Goal: Information Seeking & Learning: Learn about a topic

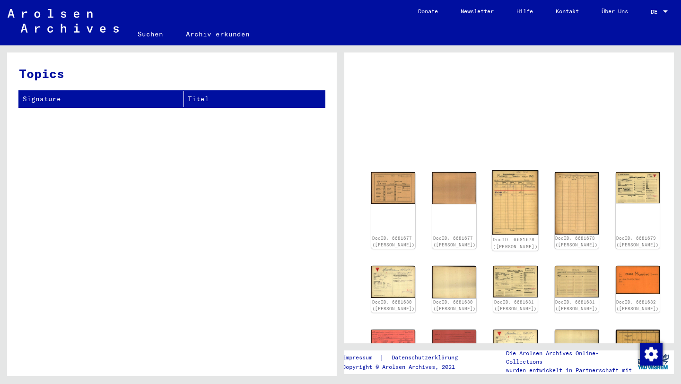
click at [492, 204] on img at bounding box center [515, 202] width 46 height 65
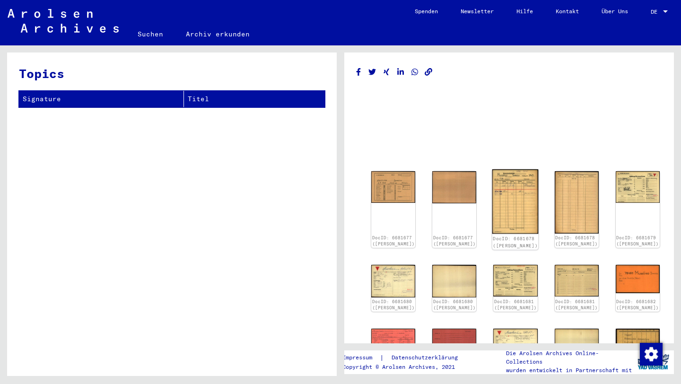
click at [492, 198] on img at bounding box center [515, 201] width 46 height 65
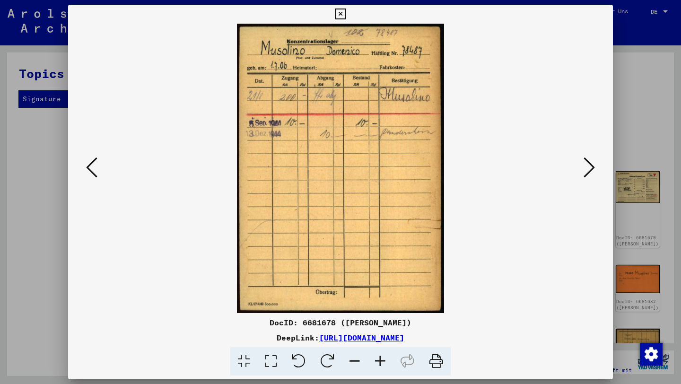
click at [640, 47] on div at bounding box center [340, 192] width 681 height 384
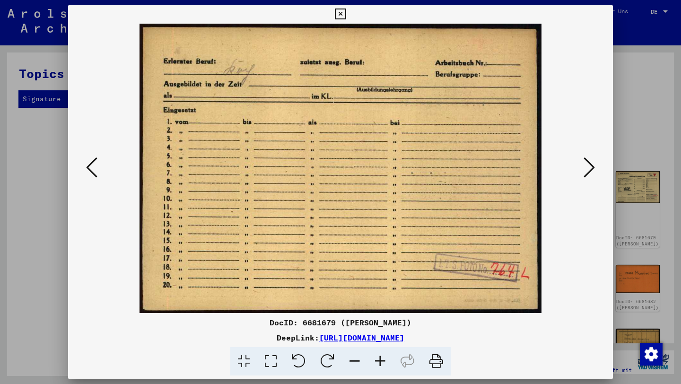
click at [578, 181] on img at bounding box center [340, 168] width 480 height 289
click at [581, 174] on button at bounding box center [589, 168] width 17 height 27
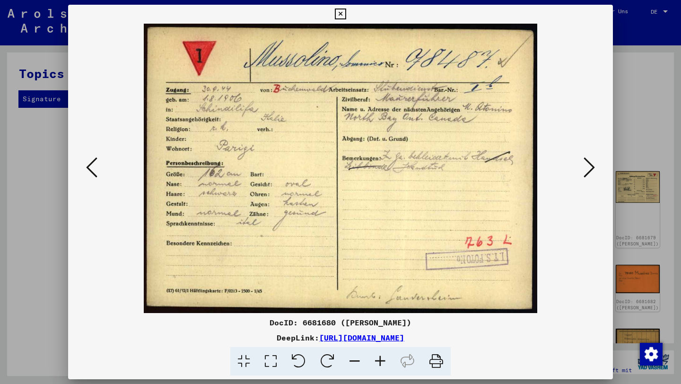
click at [593, 167] on icon at bounding box center [588, 167] width 11 height 23
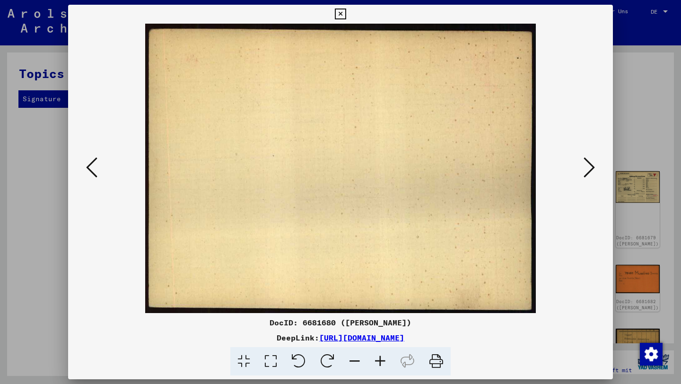
click at [593, 167] on icon at bounding box center [588, 167] width 11 height 23
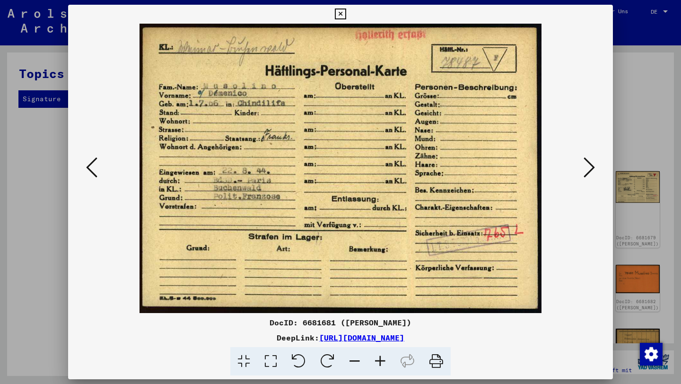
click at [591, 171] on icon at bounding box center [588, 167] width 11 height 23
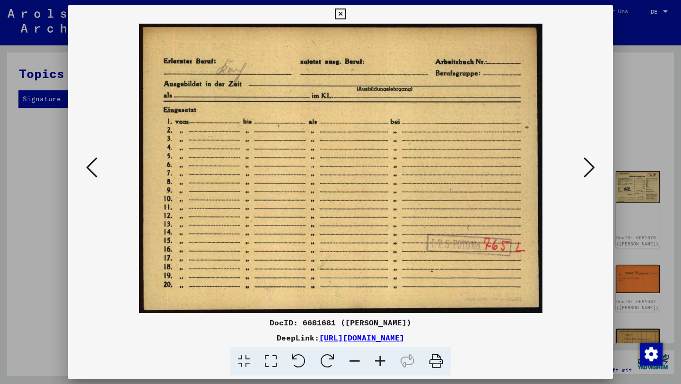
click at [591, 172] on icon at bounding box center [588, 167] width 11 height 23
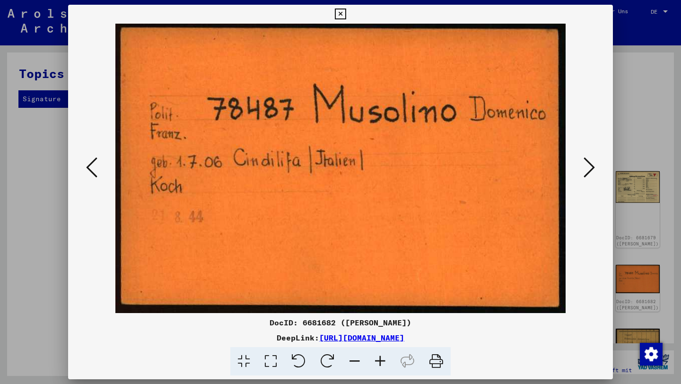
click at [591, 172] on icon at bounding box center [588, 167] width 11 height 23
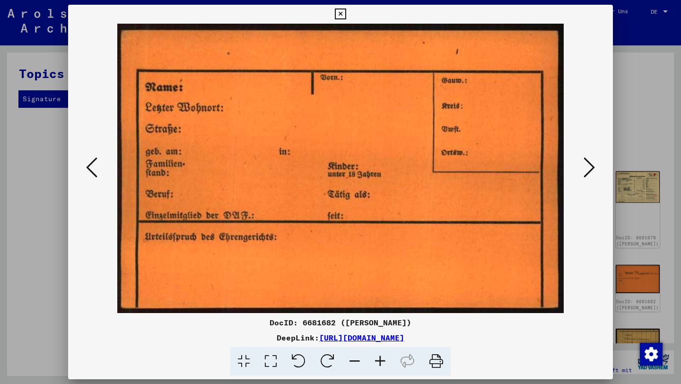
click at [591, 172] on icon at bounding box center [588, 167] width 11 height 23
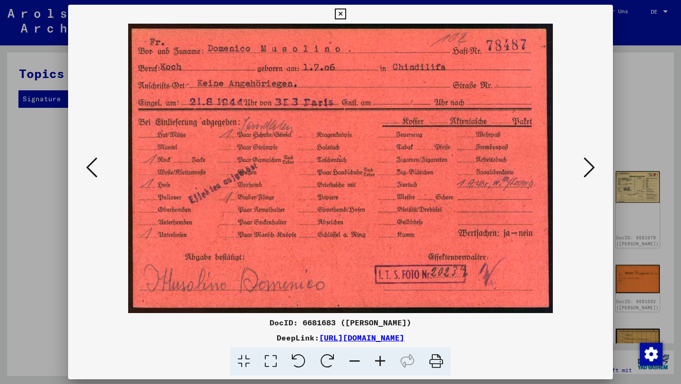
click at [591, 172] on icon at bounding box center [588, 167] width 11 height 23
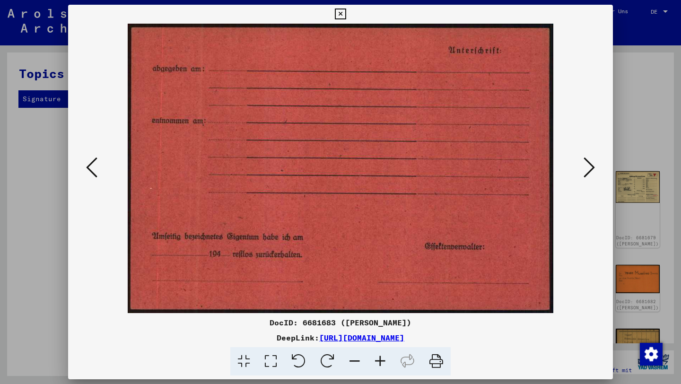
click at [591, 172] on icon at bounding box center [588, 167] width 11 height 23
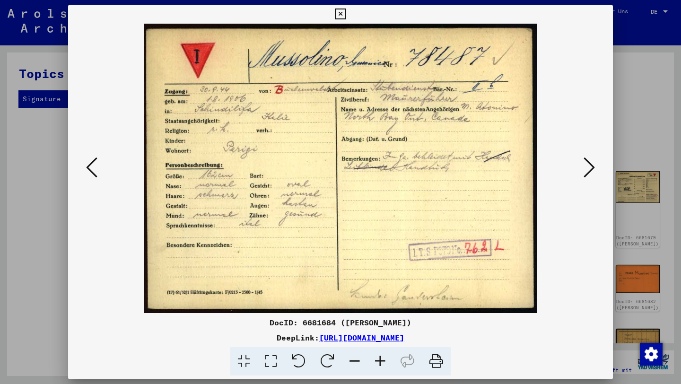
click at [591, 172] on icon at bounding box center [588, 167] width 11 height 23
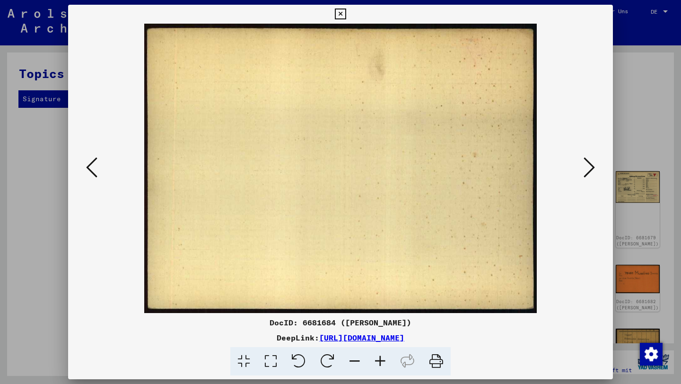
click at [591, 172] on icon at bounding box center [588, 167] width 11 height 23
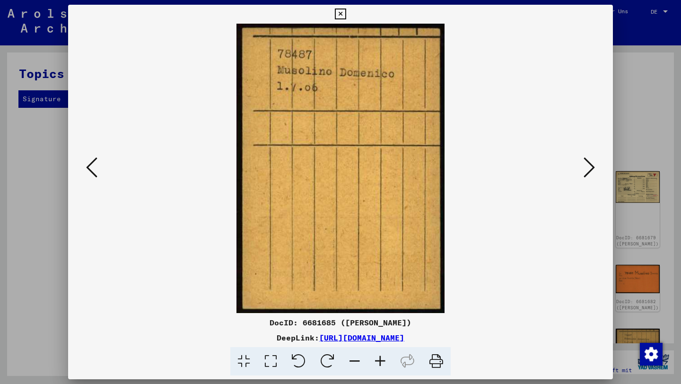
click at [591, 172] on icon at bounding box center [588, 167] width 11 height 23
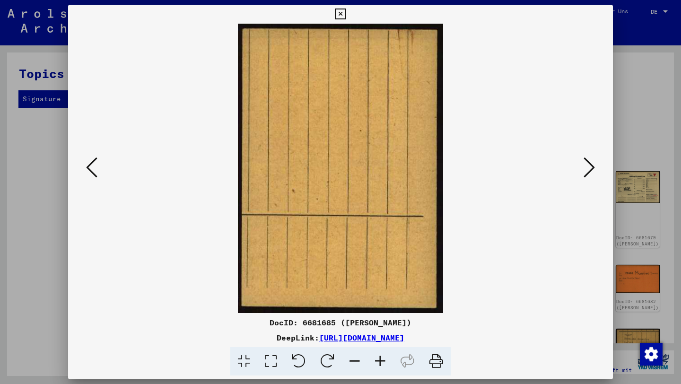
click at [591, 172] on icon at bounding box center [588, 167] width 11 height 23
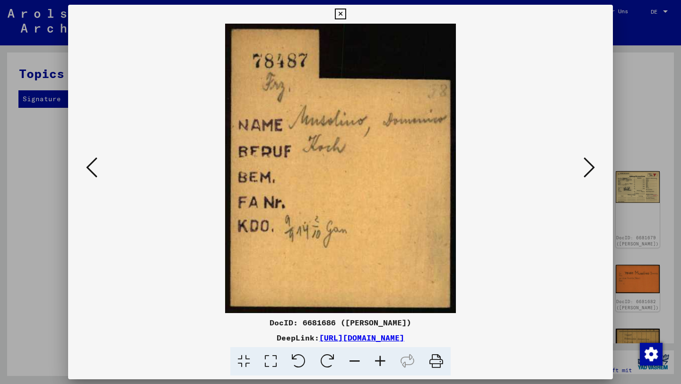
click at [591, 172] on icon at bounding box center [588, 167] width 11 height 23
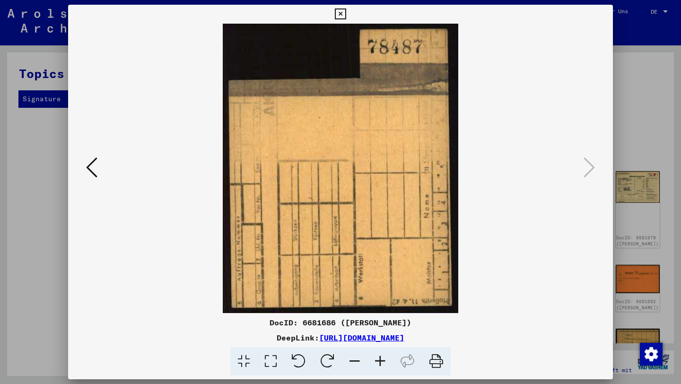
click at [635, 95] on div at bounding box center [340, 192] width 681 height 384
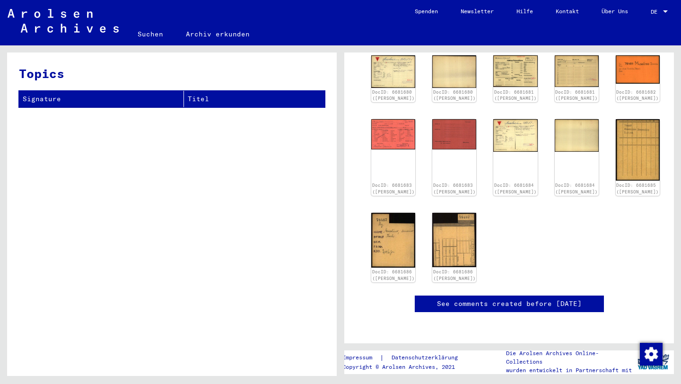
scroll to position [502, 0]
